Goal: Information Seeking & Learning: Learn about a topic

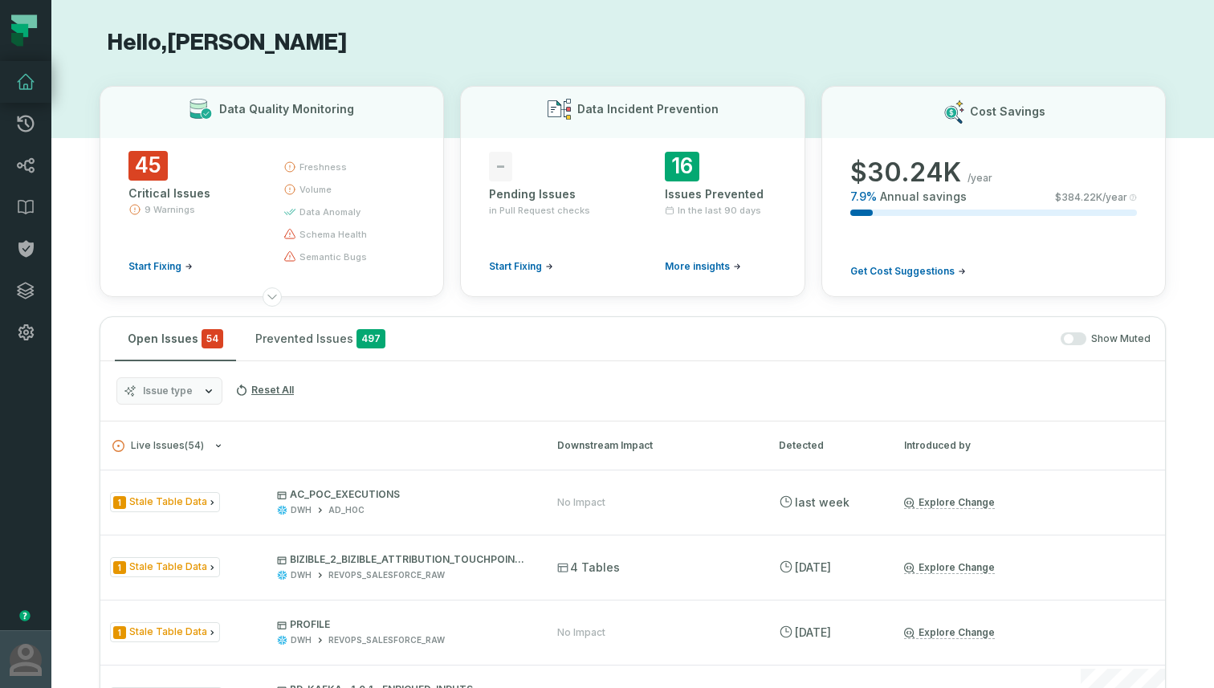
click at [6, 663] on button "Loading..." at bounding box center [25, 659] width 51 height 58
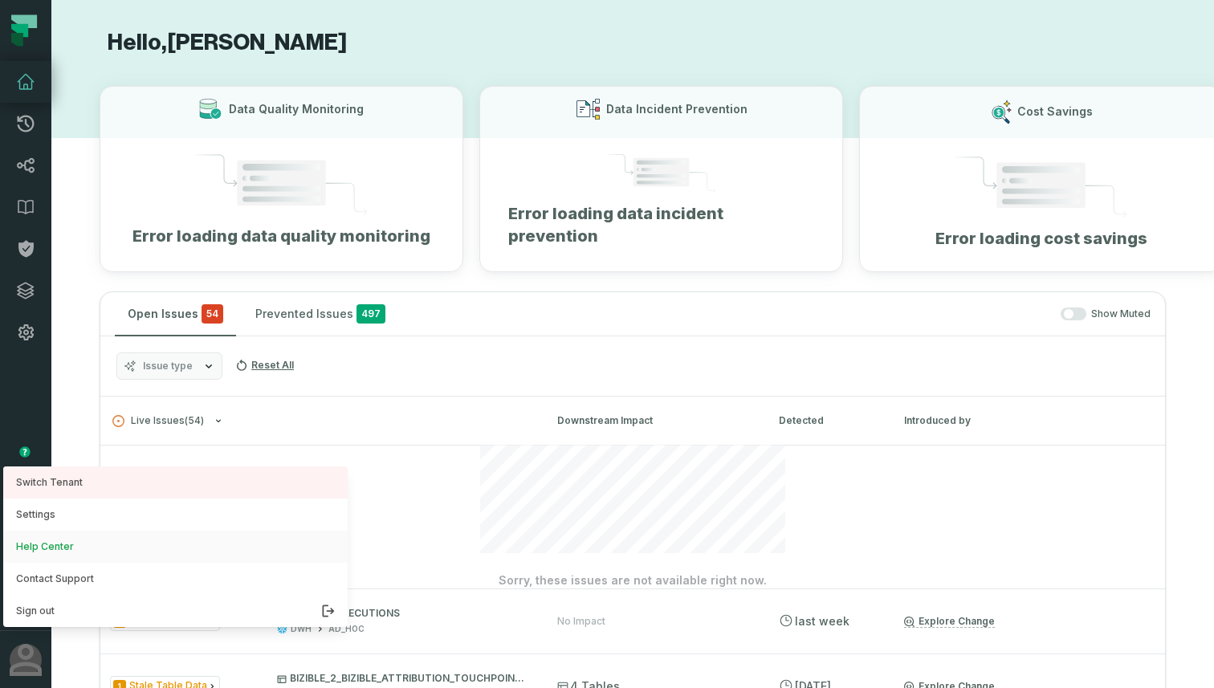
click at [56, 548] on link "Help Center" at bounding box center [175, 547] width 344 height 32
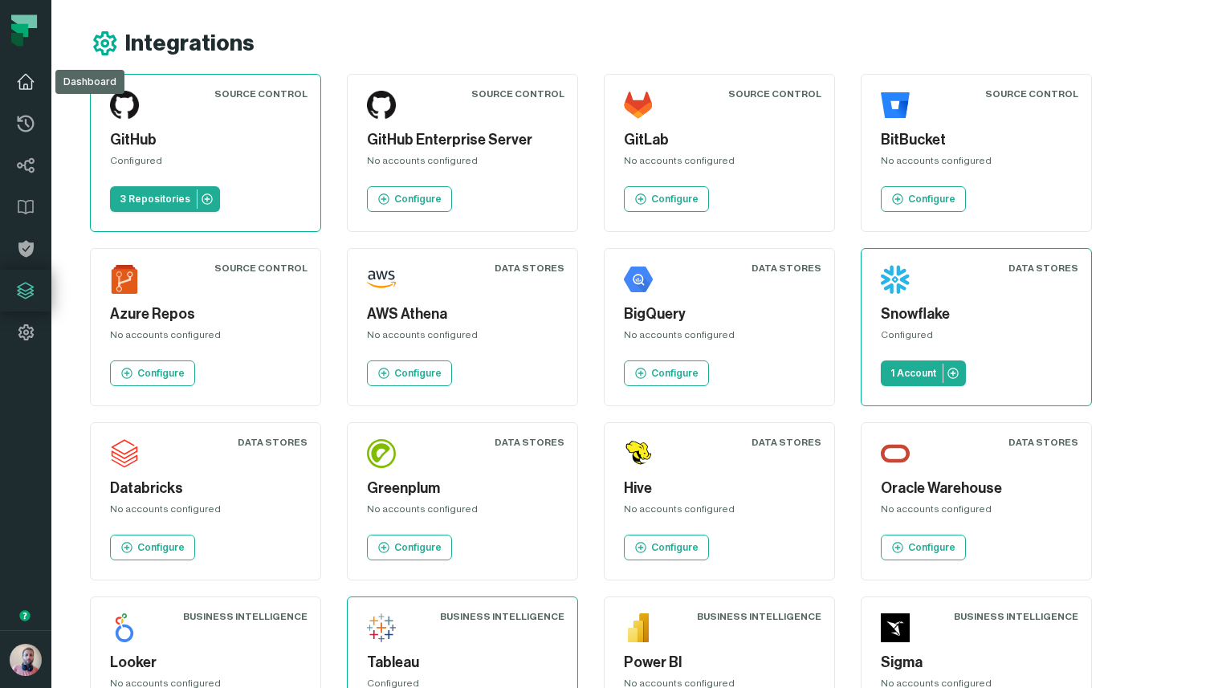
click at [31, 84] on icon at bounding box center [26, 82] width 16 height 14
